Goal: Task Accomplishment & Management: Manage account settings

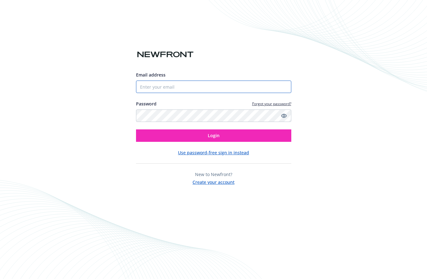
click at [190, 90] on input "Email address" at bounding box center [213, 86] width 155 height 12
type input "[PERSON_NAME][EMAIL_ADDRESS][DOMAIN_NAME]"
